Goal: Information Seeking & Learning: Learn about a topic

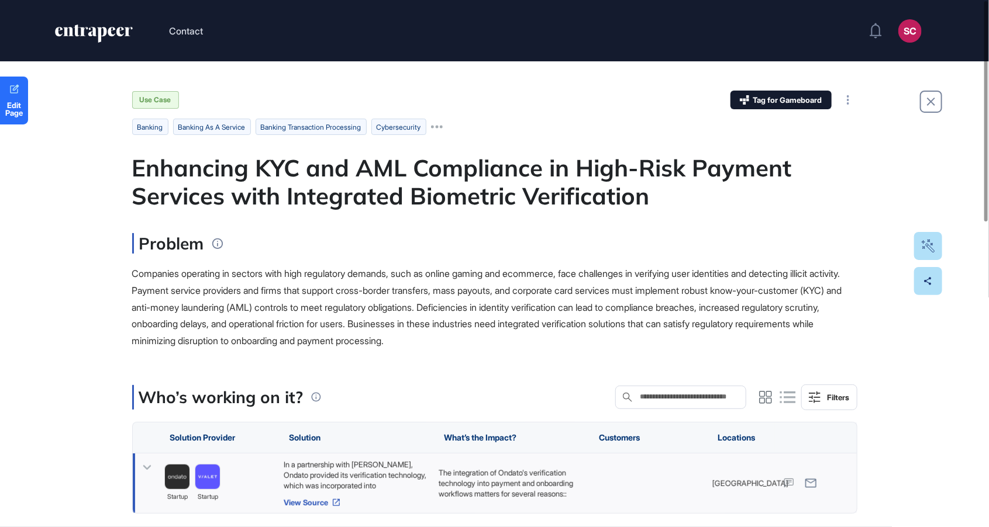
click at [332, 506] on link "View Source" at bounding box center [354, 502] width 143 height 9
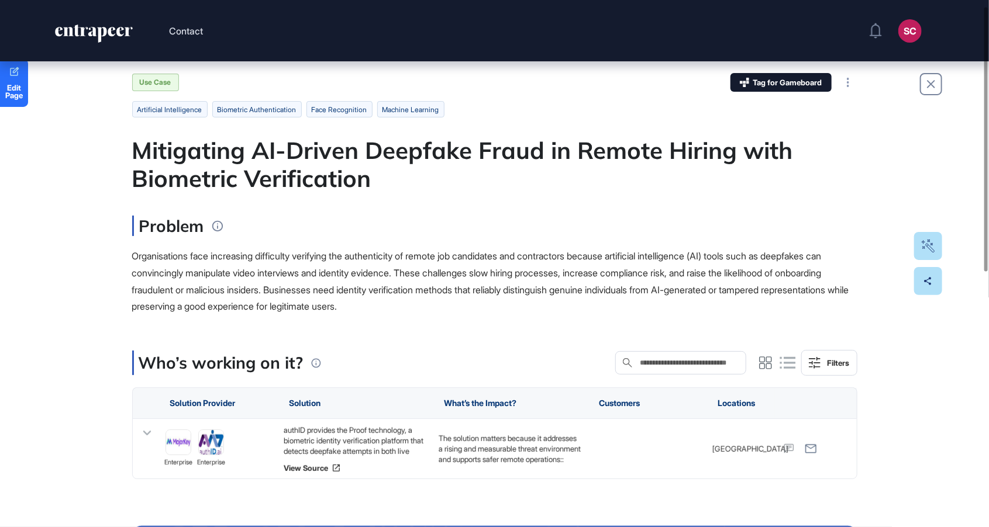
scroll to position [37, 0]
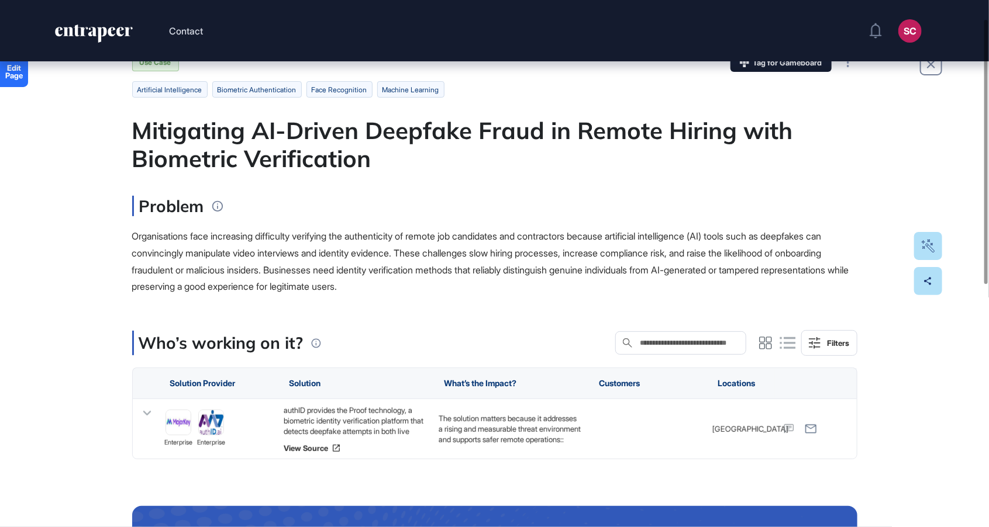
click at [725, 0] on html "Contact SC Admin Dashboard Dashboard Profile My Content Request More Data Edit …" at bounding box center [494, 263] width 989 height 527
click at [313, 447] on link "View Source" at bounding box center [354, 448] width 143 height 9
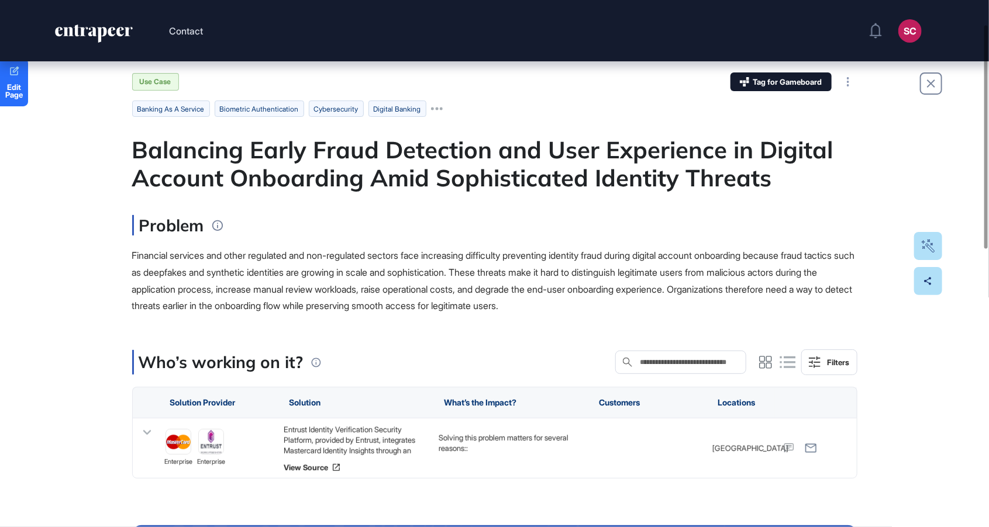
scroll to position [75, 0]
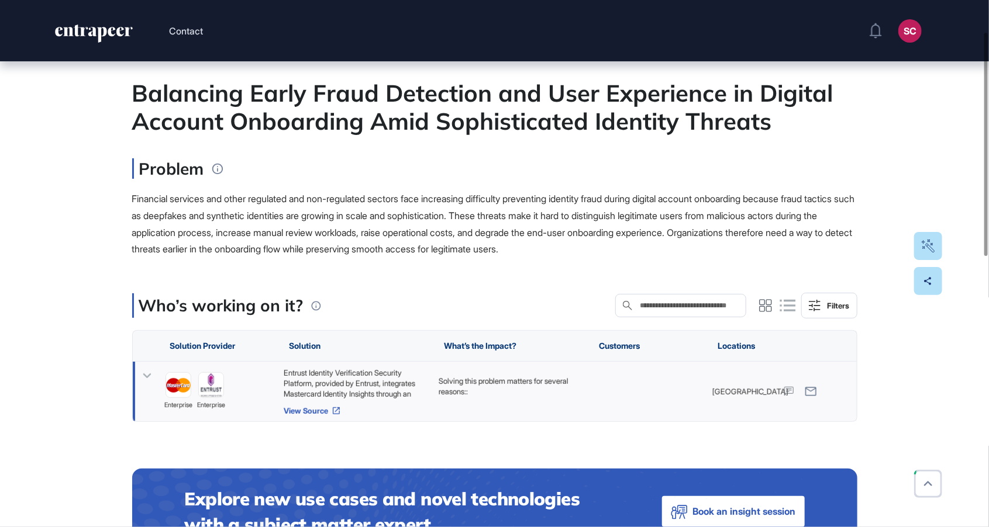
click at [329, 407] on link "View Source" at bounding box center [354, 410] width 143 height 9
click at [316, 409] on link "View Source" at bounding box center [354, 410] width 143 height 9
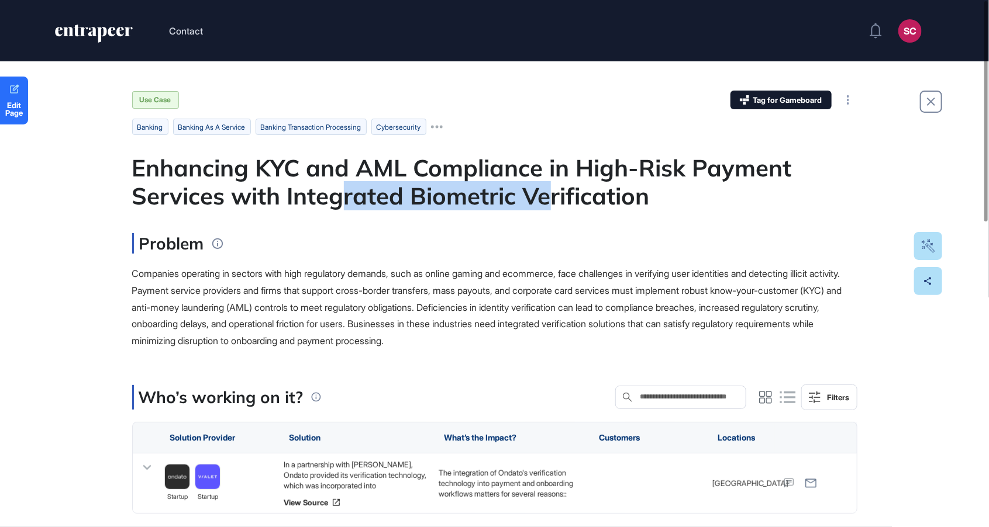
drag, startPoint x: 346, startPoint y: 192, endPoint x: 552, endPoint y: 203, distance: 206.6
click at [552, 203] on div "Enhancing KYC and AML Compliance in High-Risk Payment Services with Integrated …" at bounding box center [494, 182] width 725 height 56
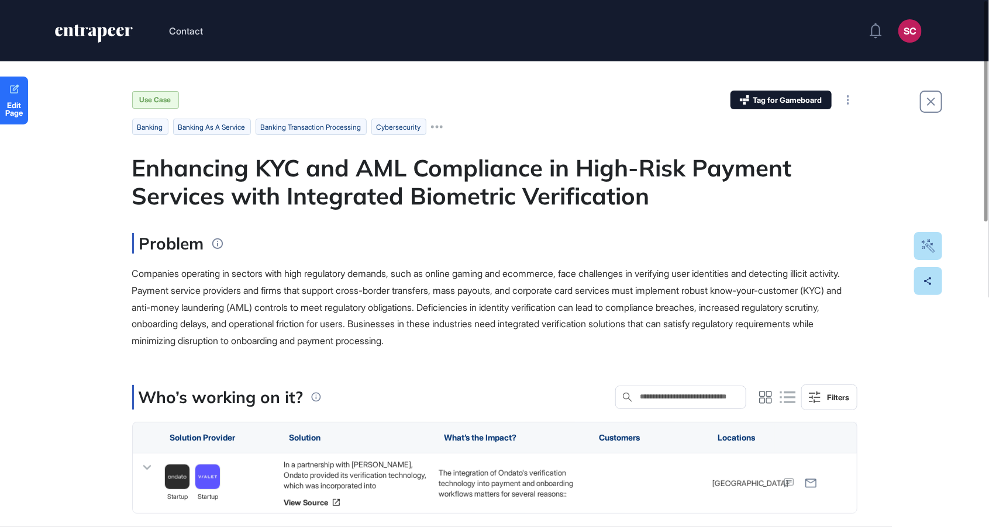
click at [551, 303] on span "Companies operating in sectors with high regulatory demands, such as online gam…" at bounding box center [487, 307] width 710 height 79
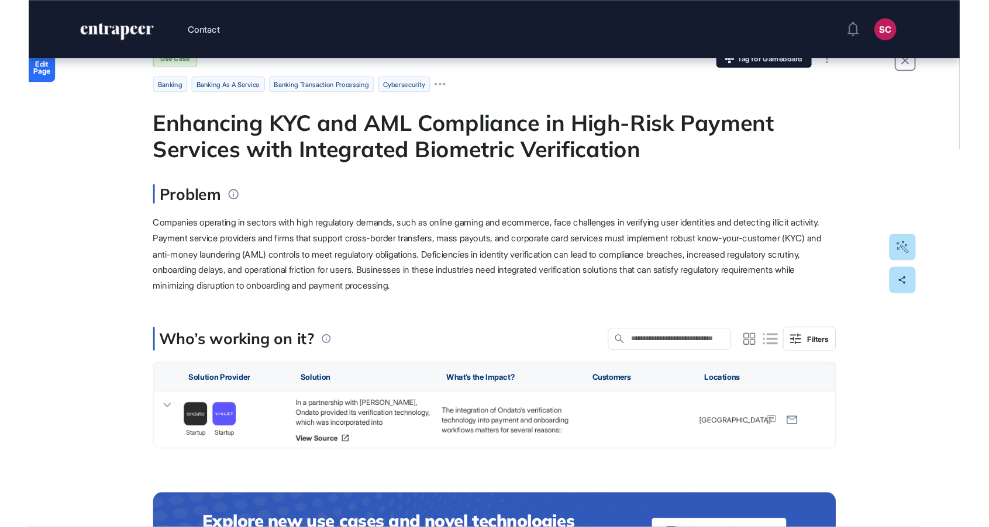
scroll to position [585, 989]
